Goal: Task Accomplishment & Management: Manage account settings

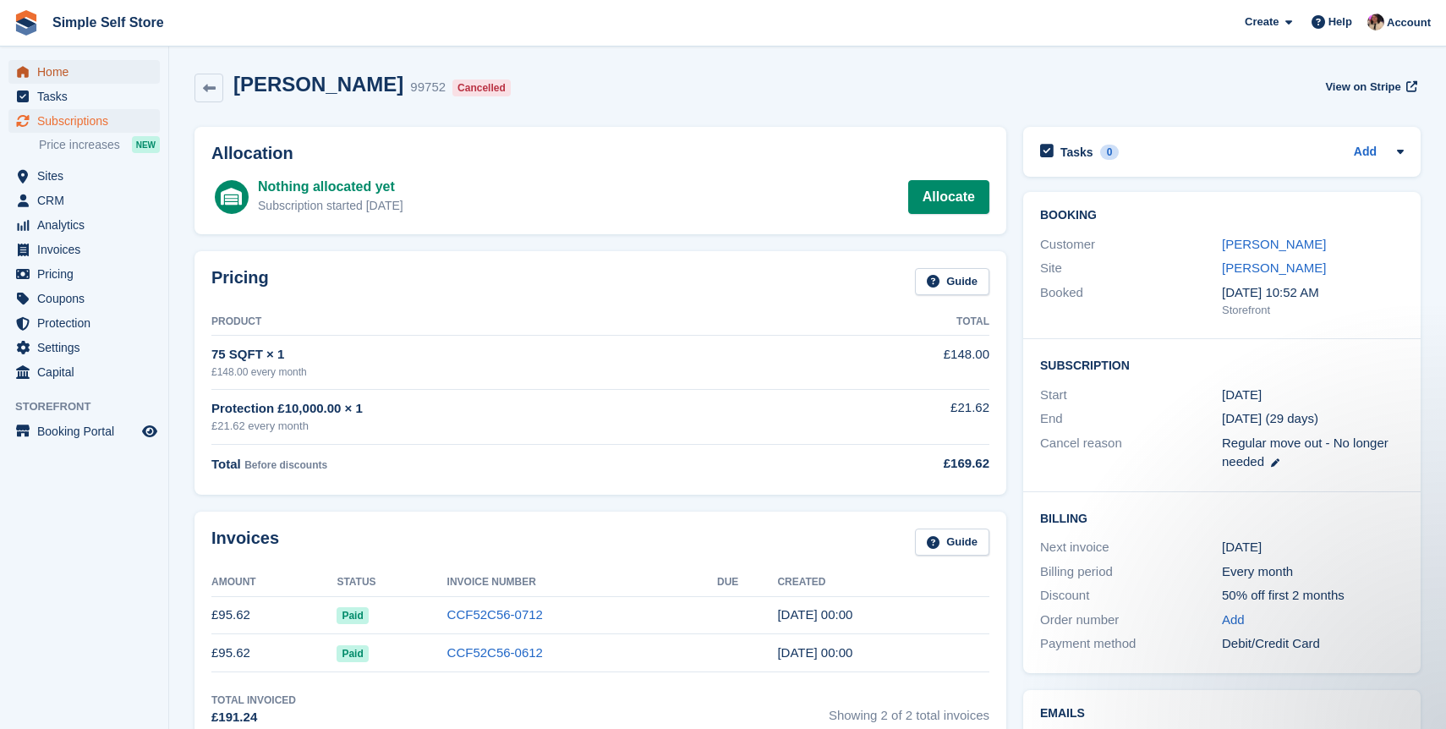
click at [83, 68] on span "Home" at bounding box center [88, 72] width 102 height 24
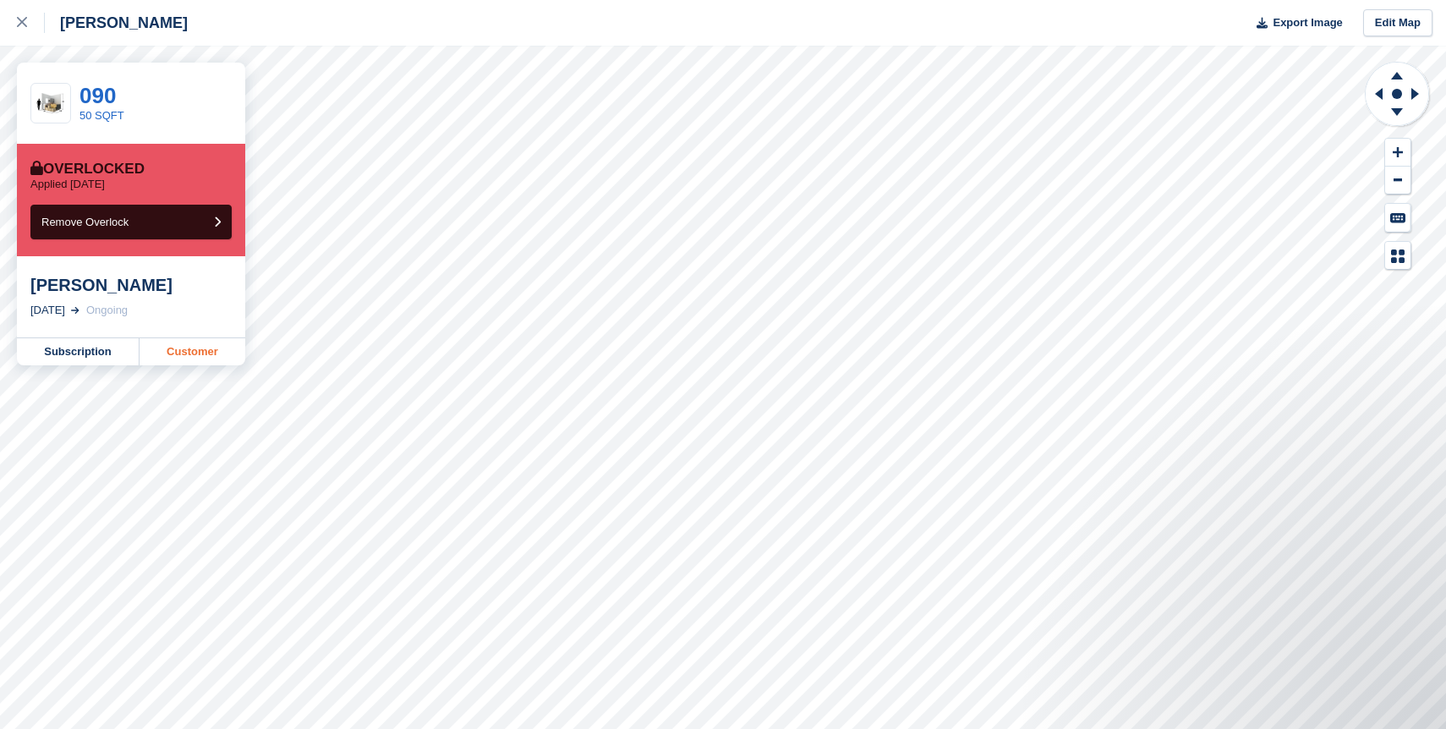
click at [159, 358] on link "Customer" at bounding box center [193, 351] width 106 height 27
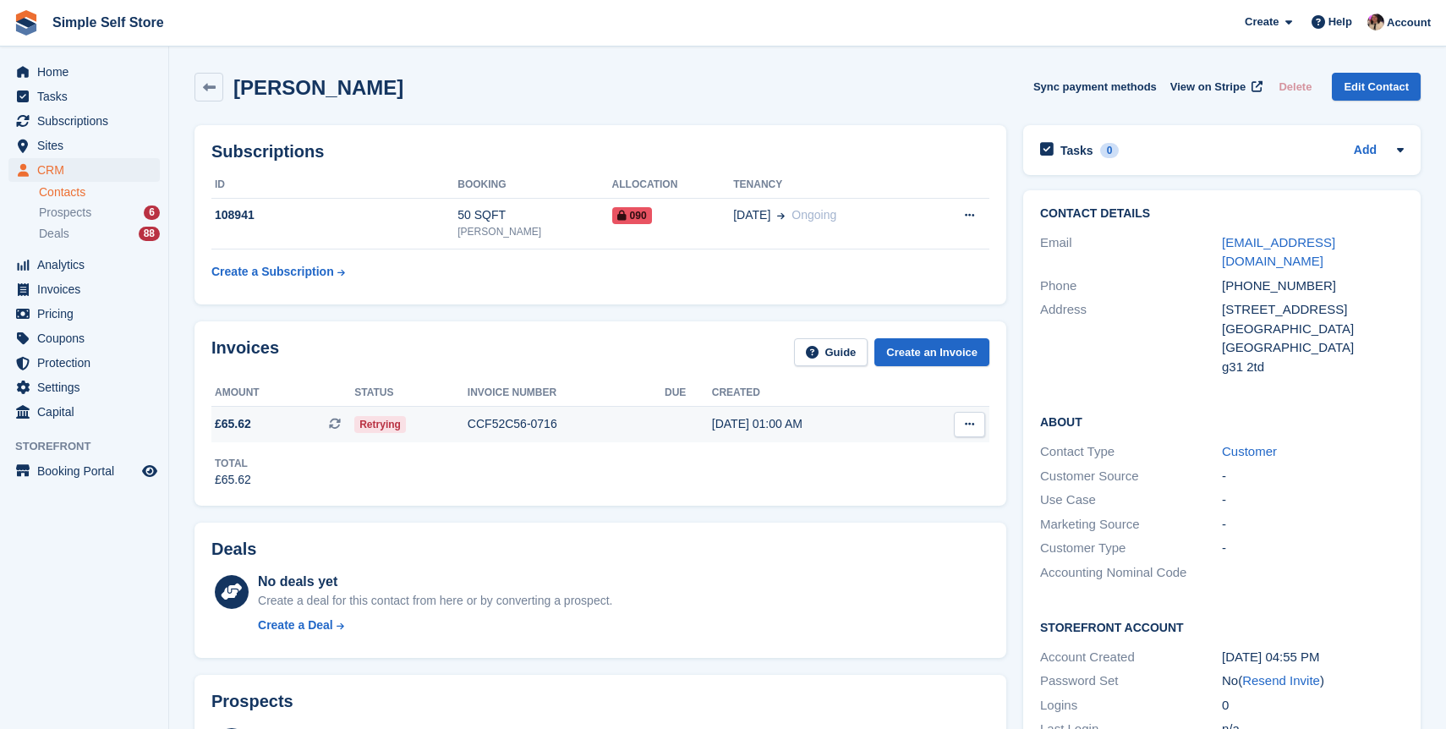
click at [439, 434] on td "Retrying" at bounding box center [410, 424] width 113 height 36
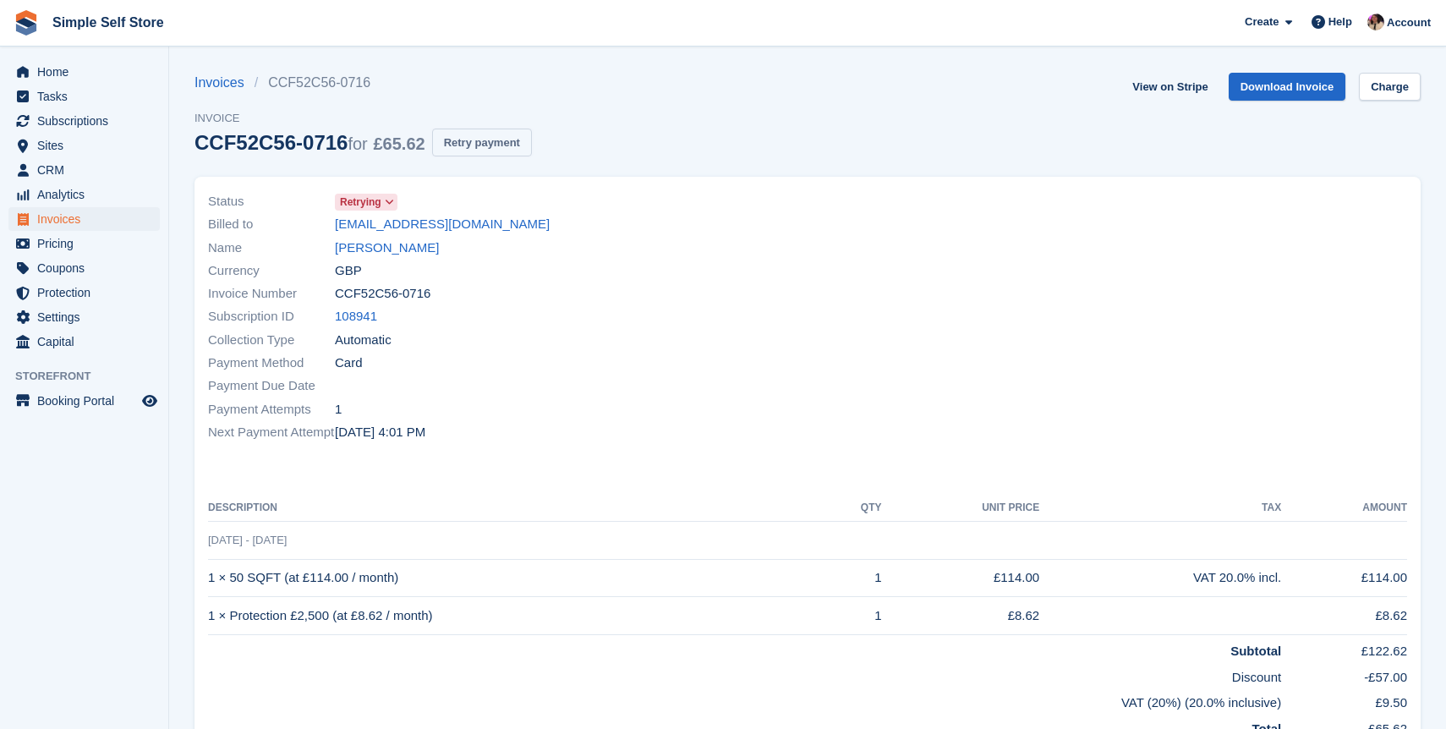
click at [518, 140] on button "Retry payment" at bounding box center [482, 143] width 100 height 28
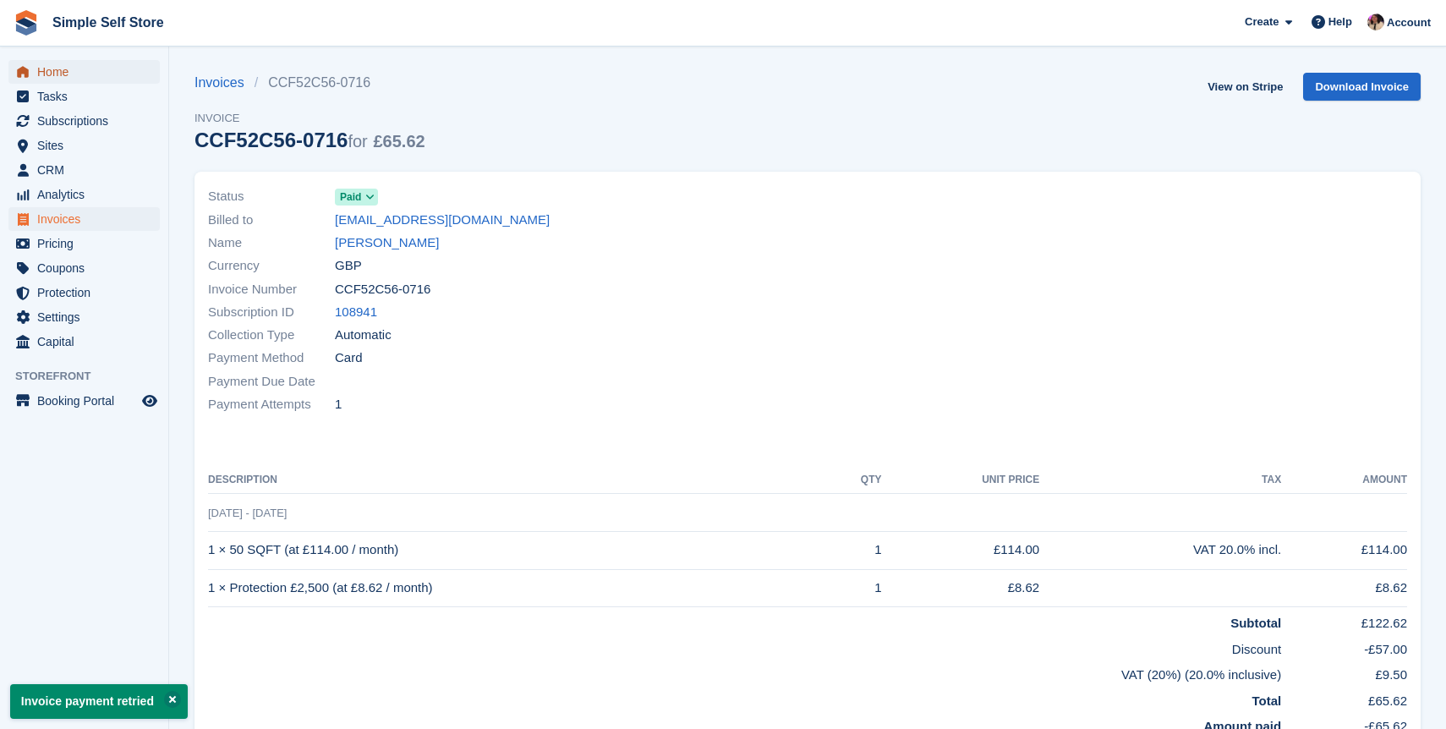
click at [74, 72] on span "Home" at bounding box center [88, 72] width 102 height 24
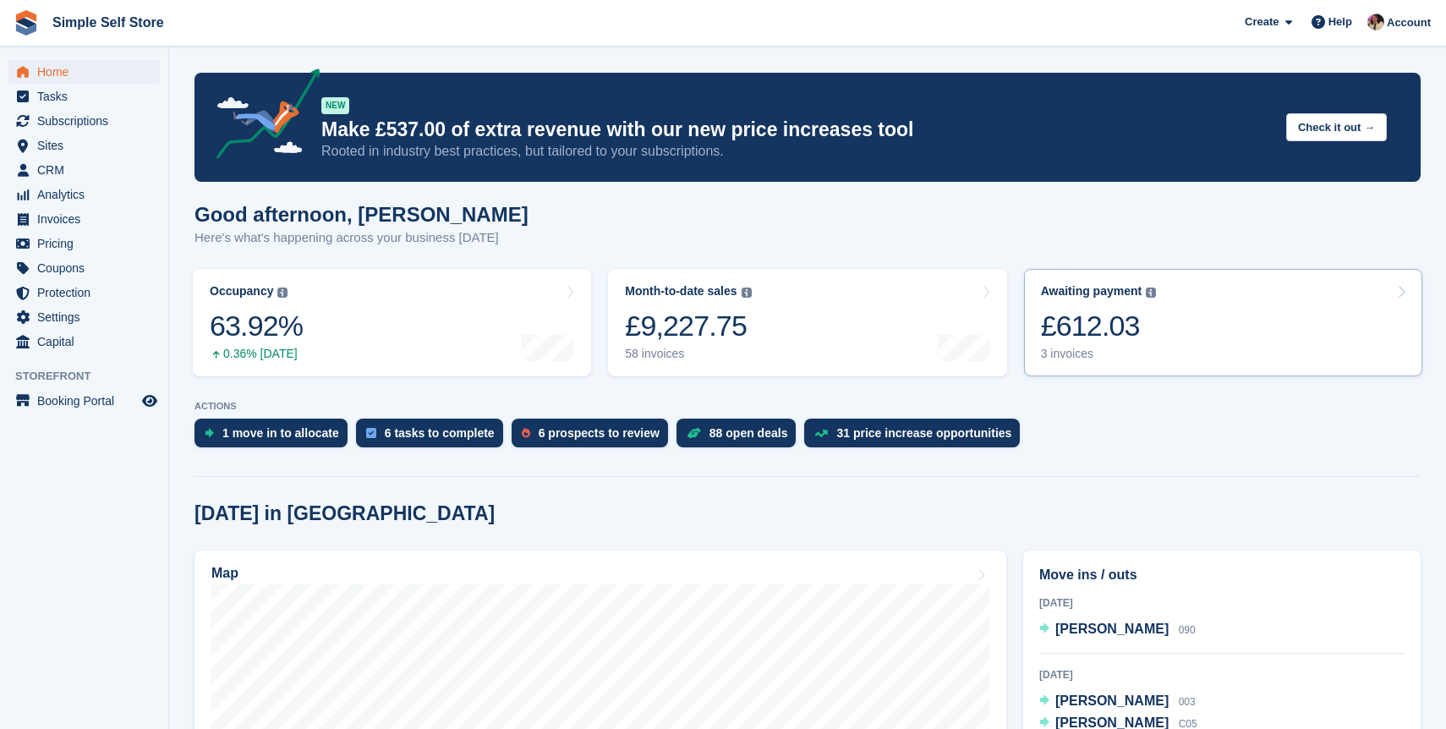
click at [1081, 365] on link "Awaiting payment The total outstanding balance on all open invoices. £612.03 3 …" at bounding box center [1223, 322] width 398 height 107
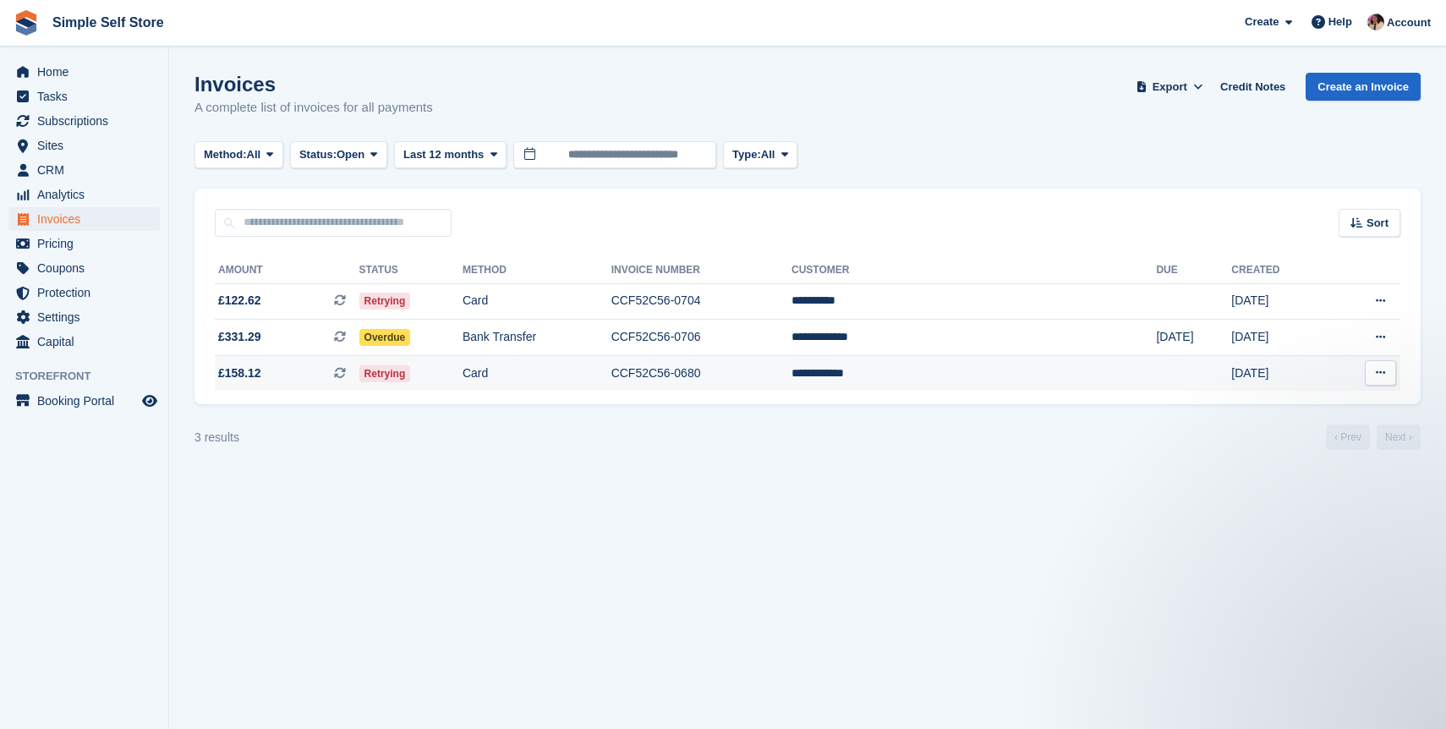
click at [547, 380] on td "Card" at bounding box center [537, 373] width 149 height 36
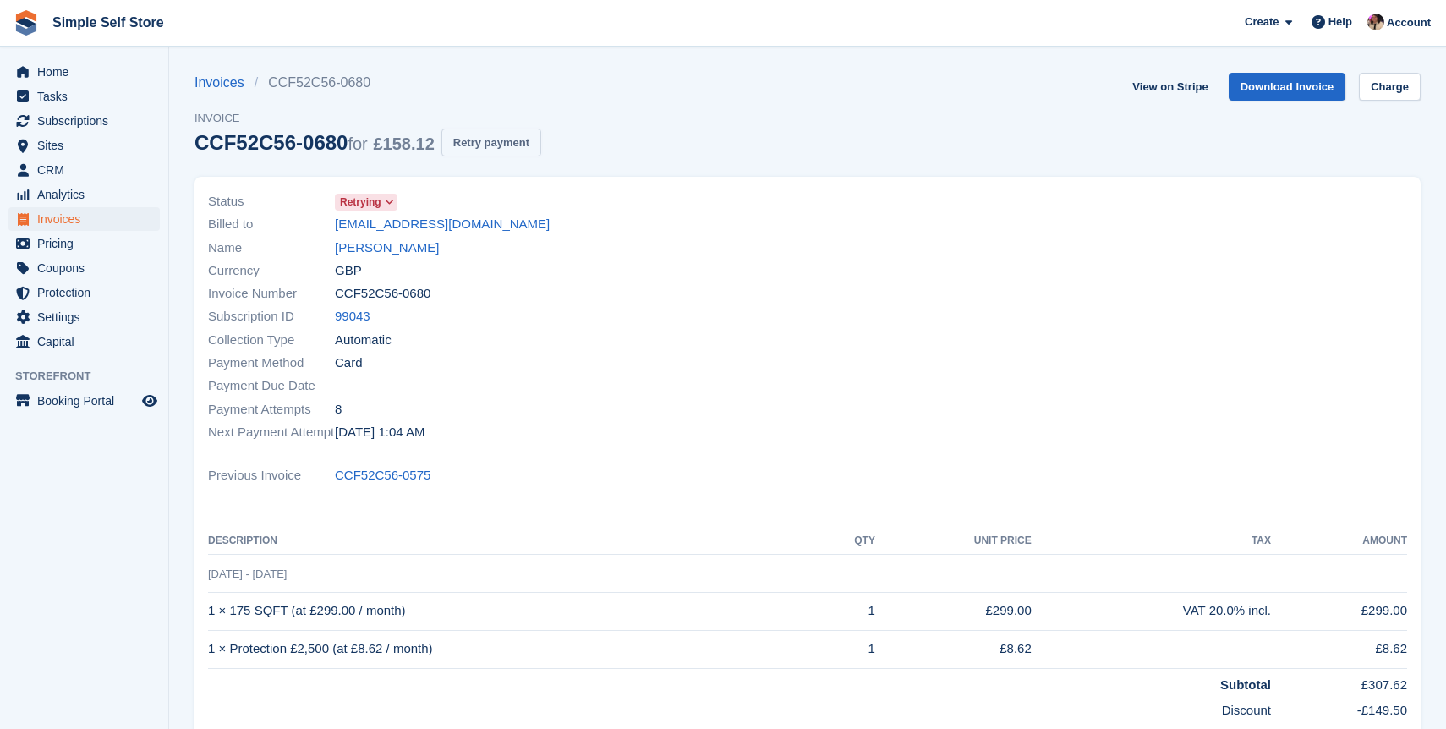
click at [539, 150] on button "Retry payment" at bounding box center [492, 143] width 100 height 28
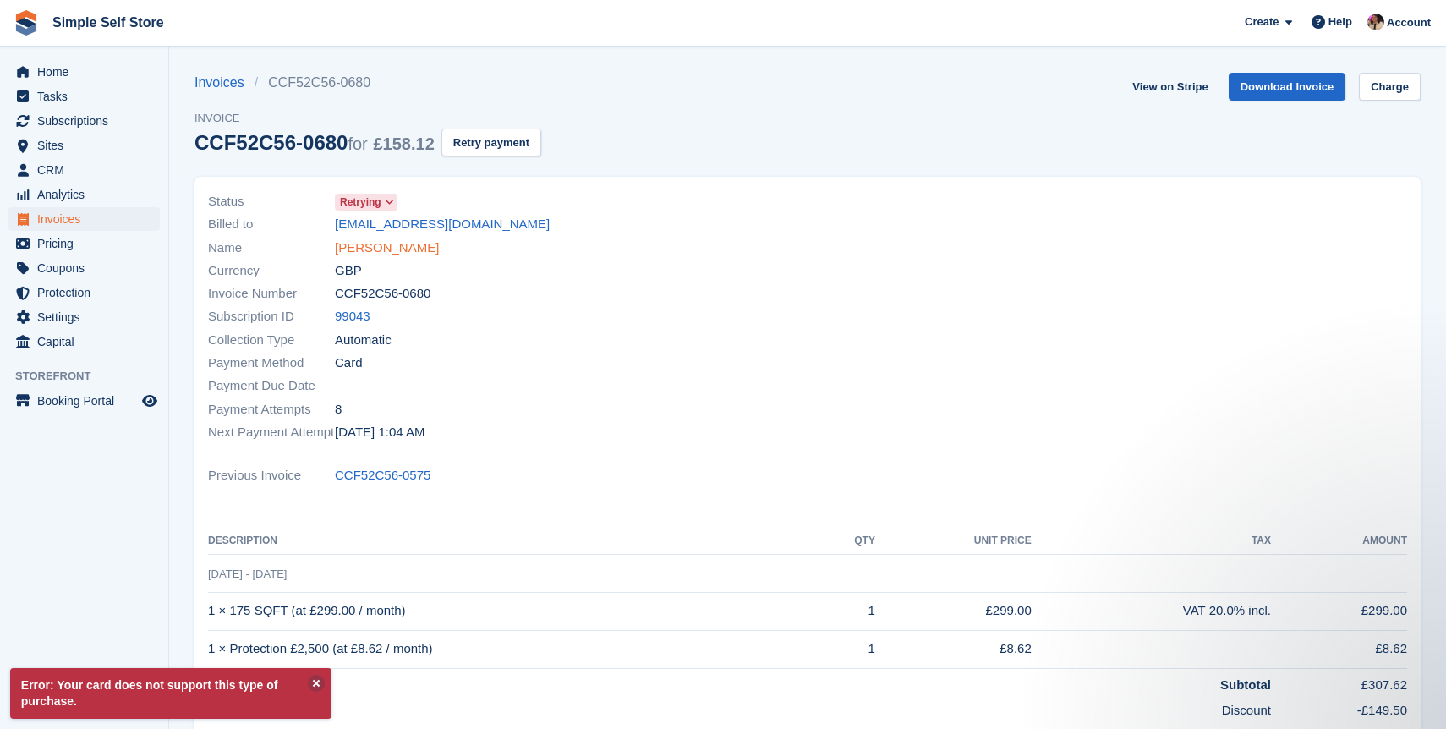
click at [354, 253] on link "Joshua Grace" at bounding box center [387, 248] width 104 height 19
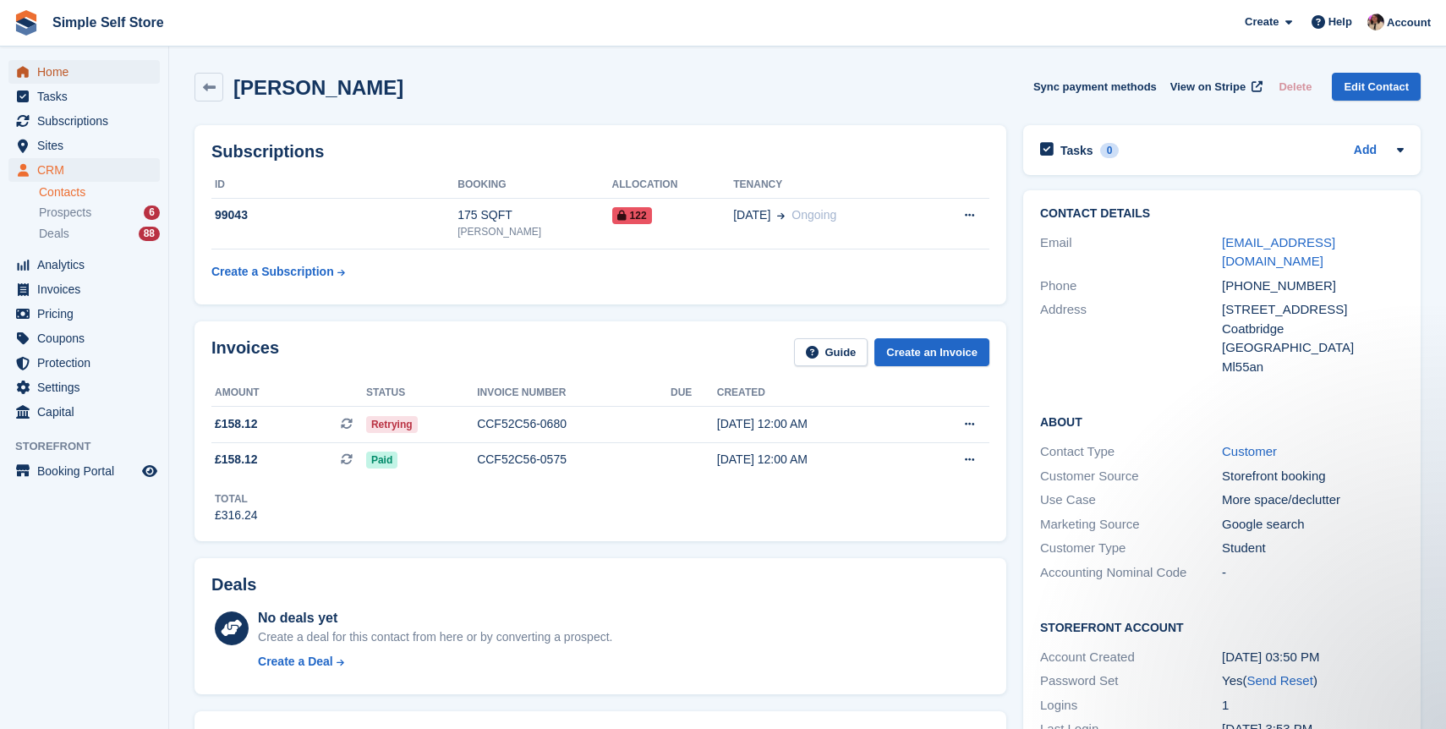
click at [75, 80] on span "Home" at bounding box center [88, 72] width 102 height 24
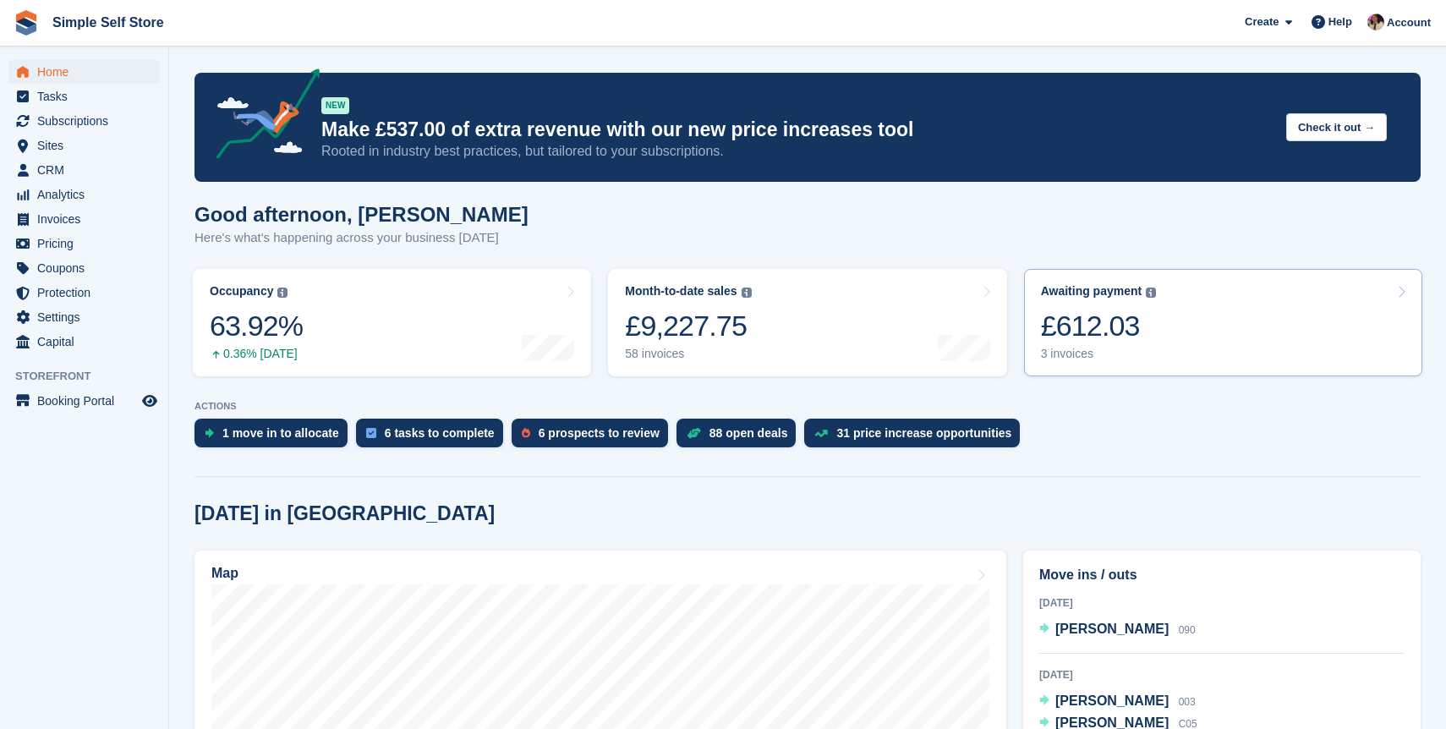
click at [1117, 345] on div "Awaiting payment The total outstanding balance on all open invoices. £612.03 3 …" at bounding box center [1099, 322] width 116 height 77
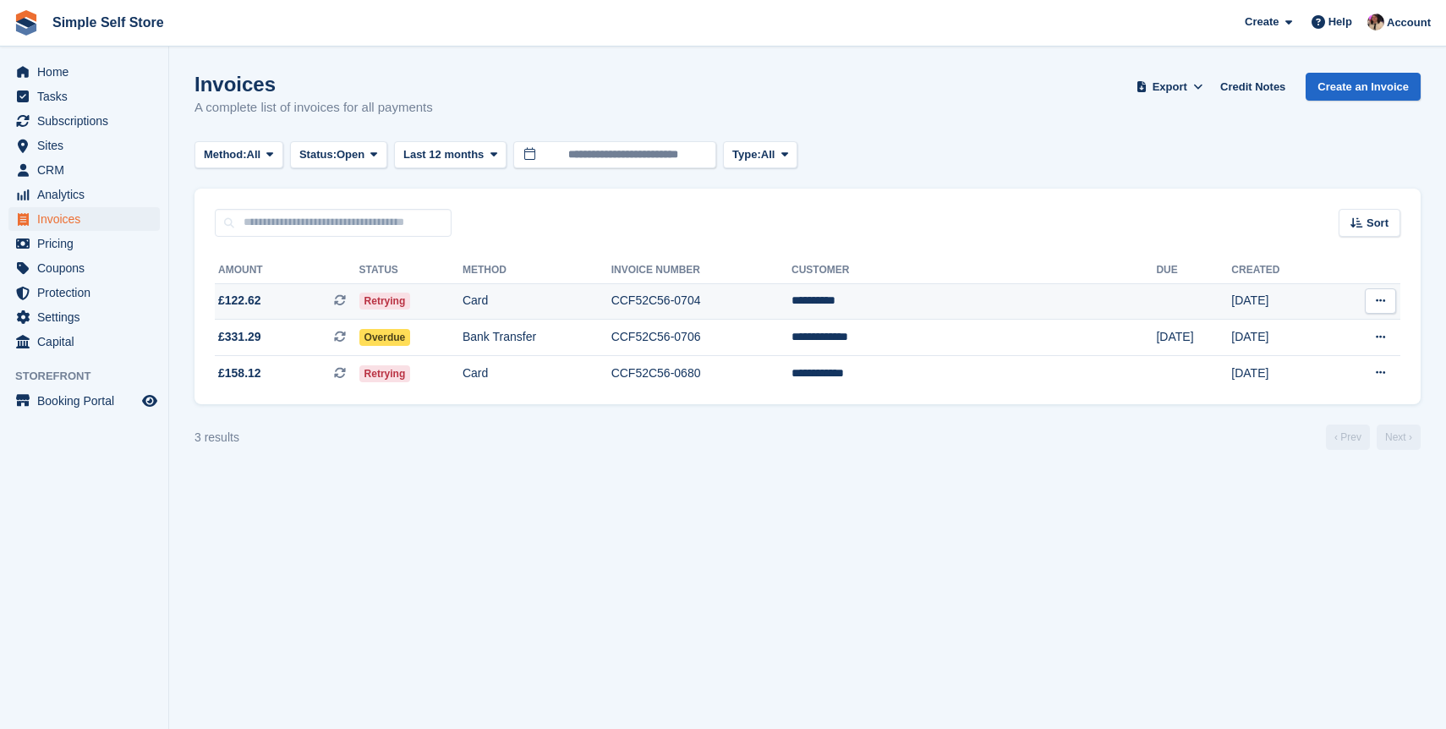
click at [604, 301] on td "Card" at bounding box center [537, 301] width 149 height 36
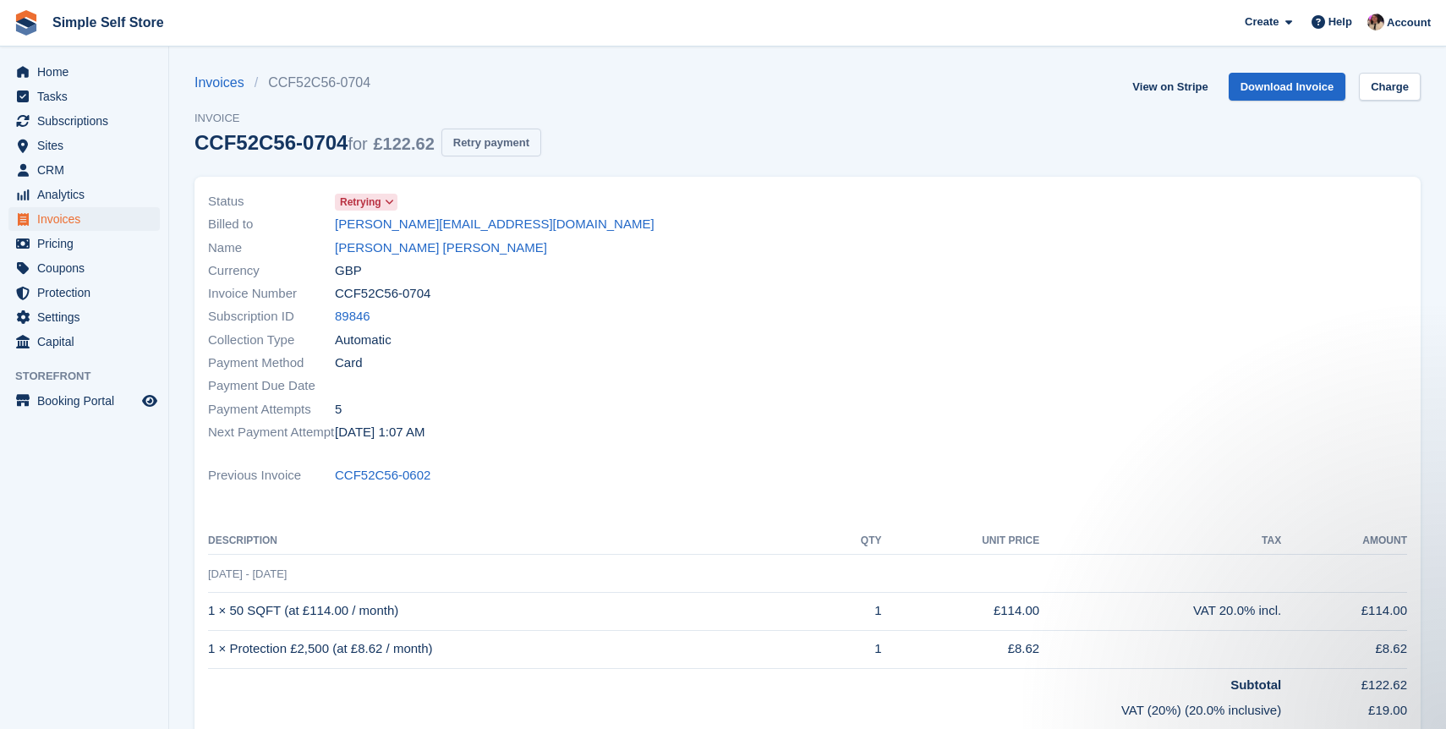
click at [507, 151] on button "Retry payment" at bounding box center [492, 143] width 100 height 28
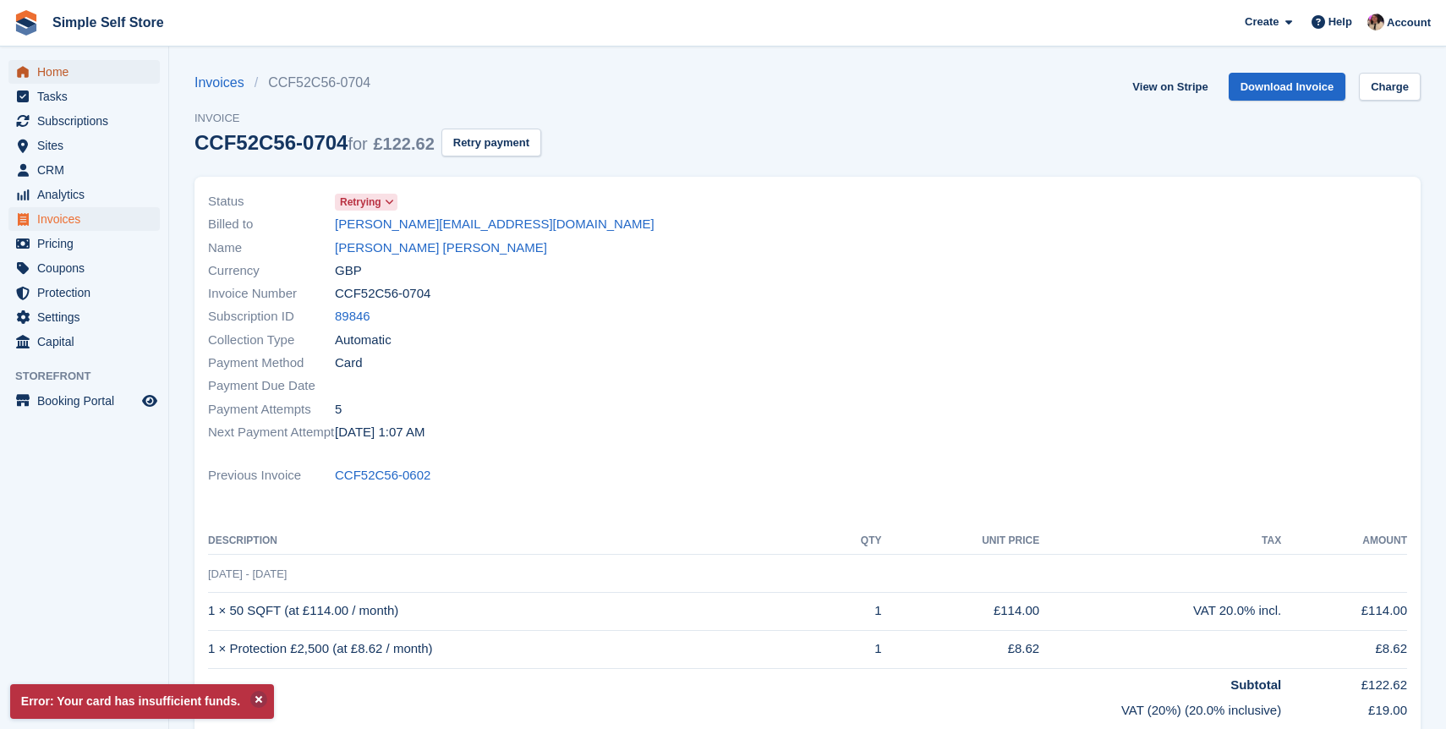
click at [68, 78] on span "Home" at bounding box center [88, 72] width 102 height 24
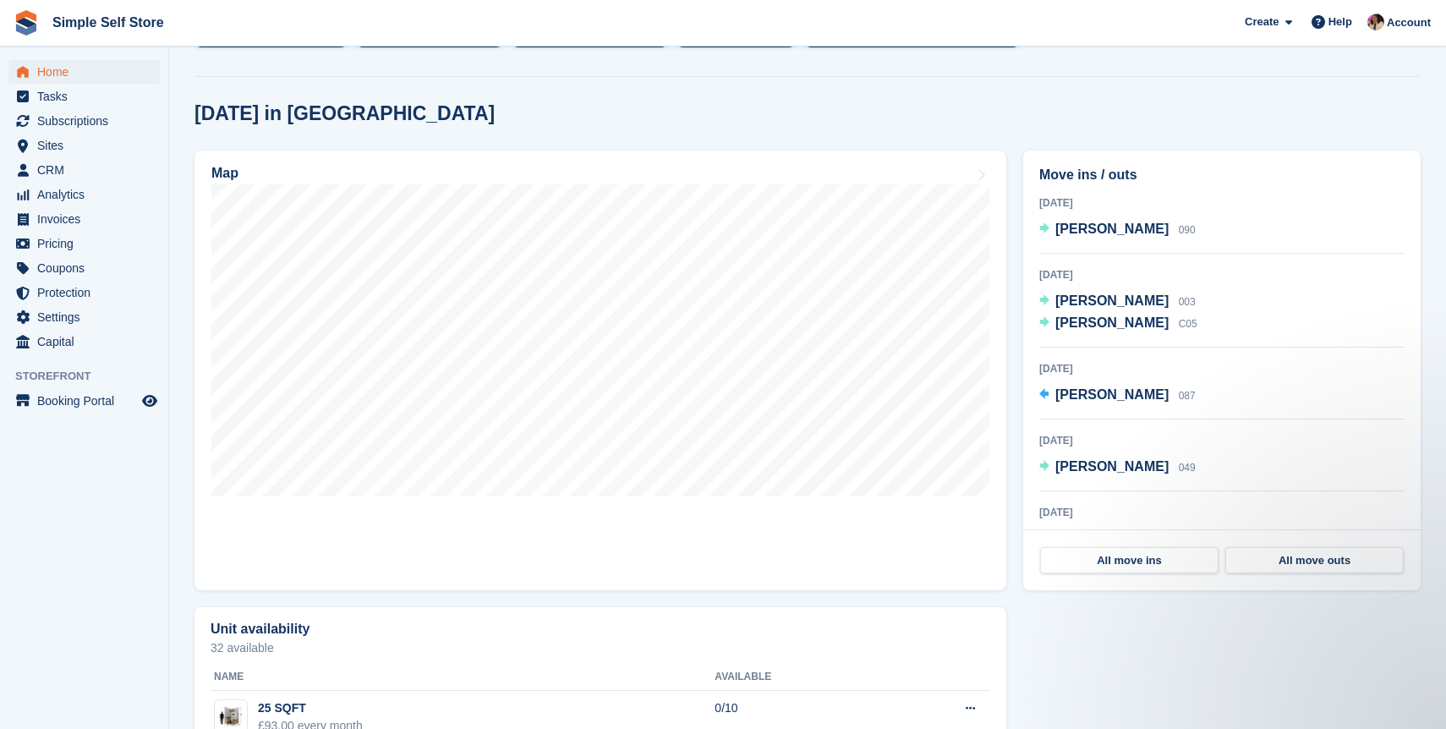
scroll to position [394, 0]
